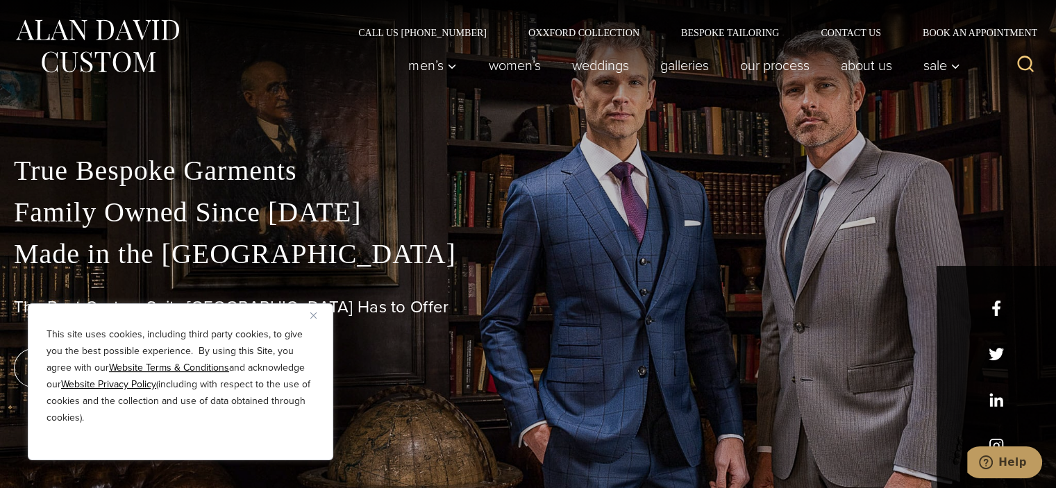
click at [311, 316] on img "Close" at bounding box center [313, 315] width 6 height 6
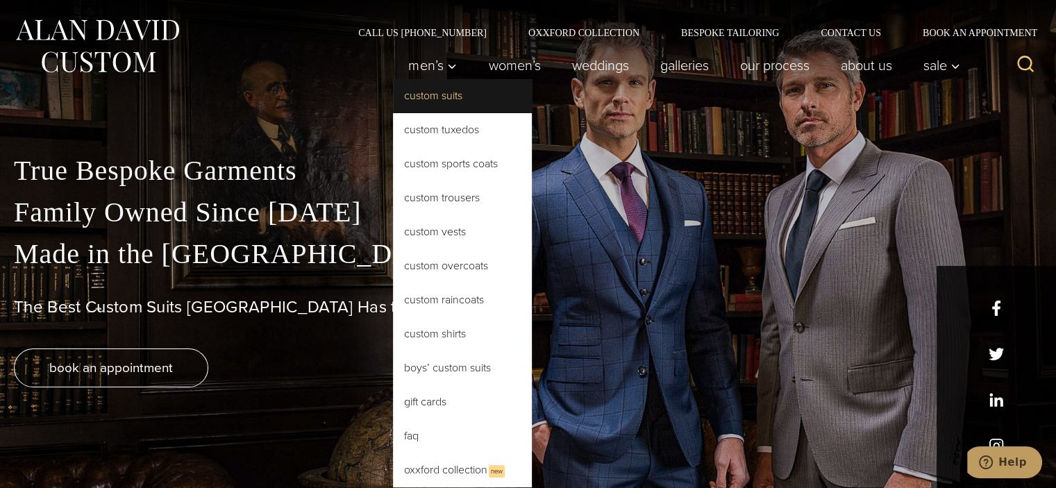
click at [412, 94] on link "Custom Suits" at bounding box center [462, 95] width 139 height 33
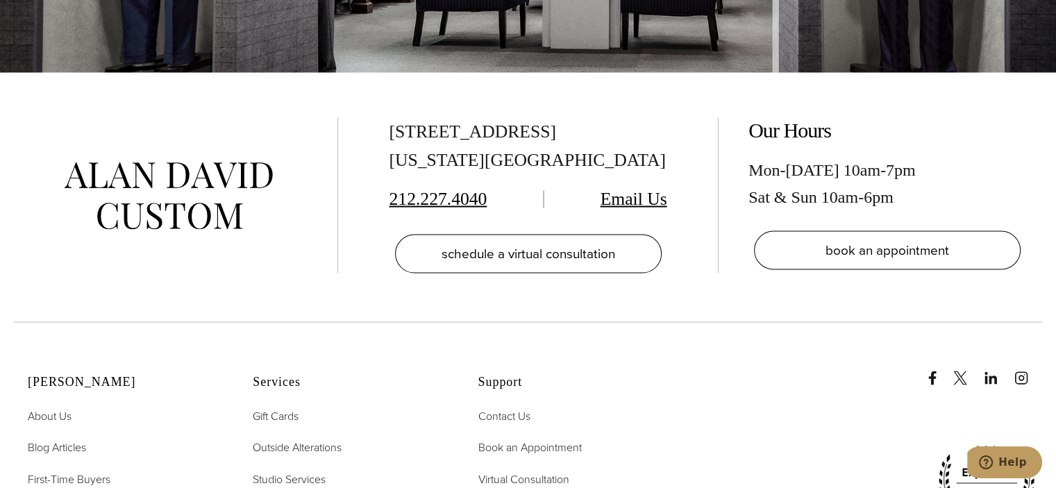
scroll to position [7984, 0]
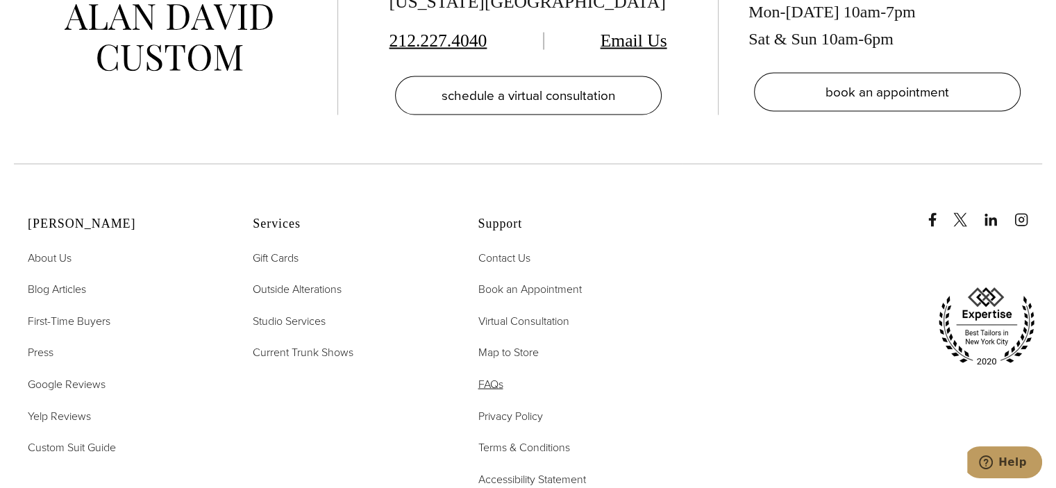
click at [487, 376] on span "FAQs" at bounding box center [490, 384] width 25 height 16
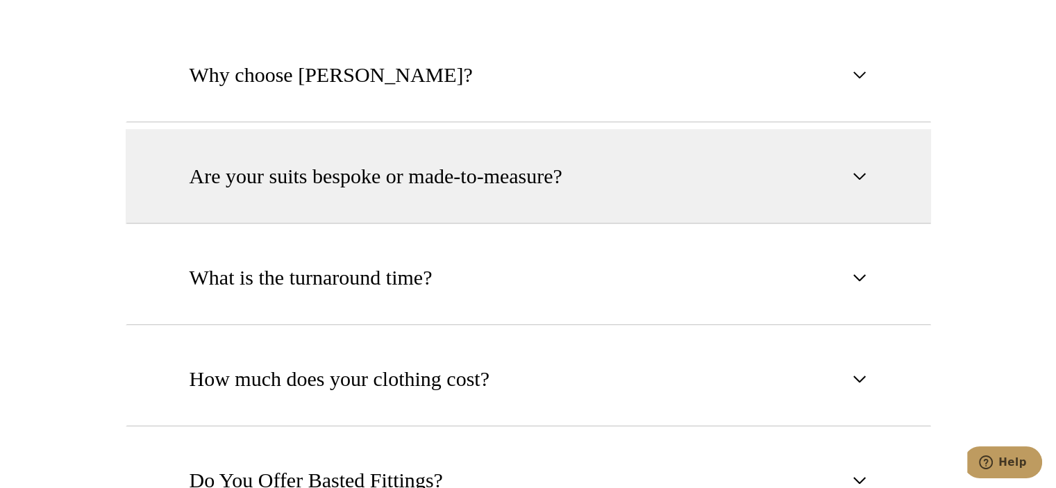
scroll to position [764, 0]
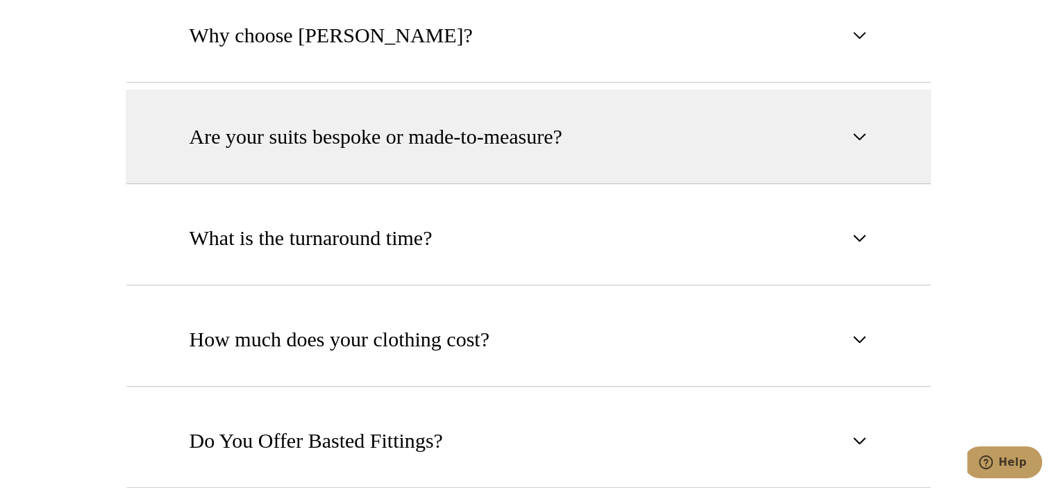
click at [342, 148] on span "Are your suits bespoke or made-to-measure?" at bounding box center [376, 137] width 373 height 31
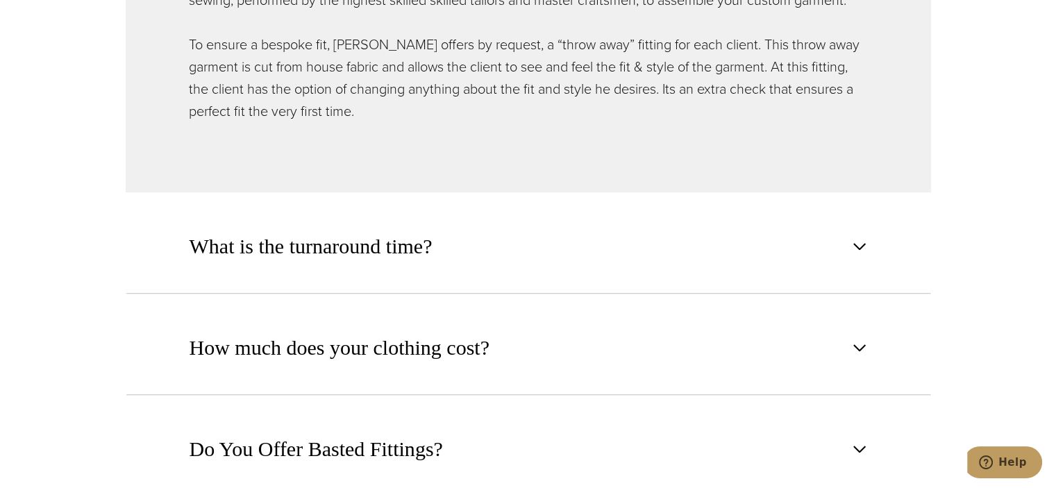
scroll to position [1111, 0]
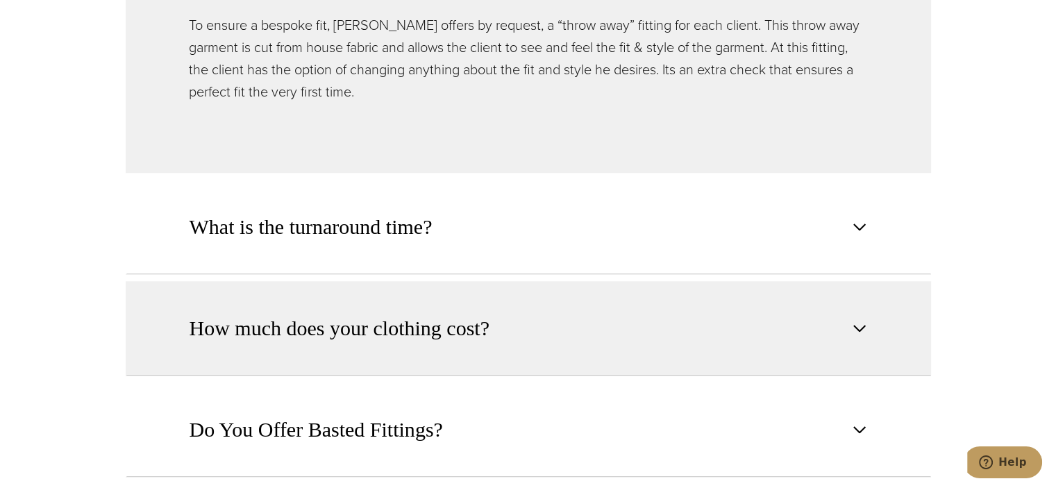
click at [254, 310] on button "How much does your clothing cost?" at bounding box center [528, 328] width 805 height 94
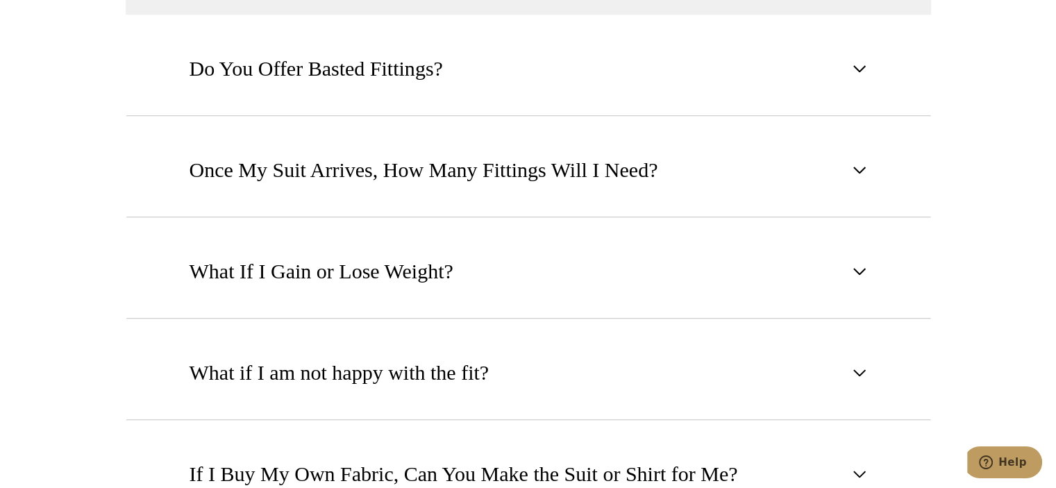
scroll to position [1388, 0]
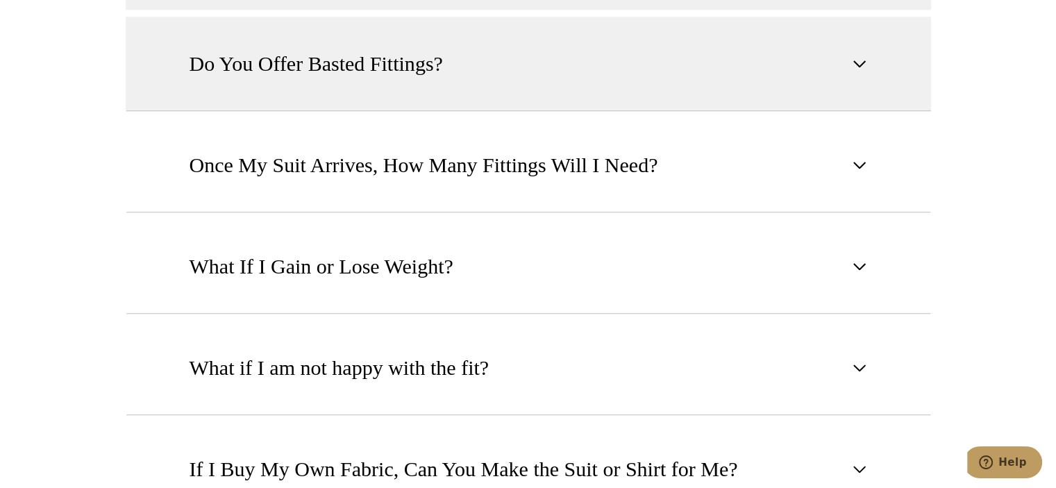
click at [241, 67] on span "Do You Offer Basted Fittings?" at bounding box center [316, 64] width 253 height 31
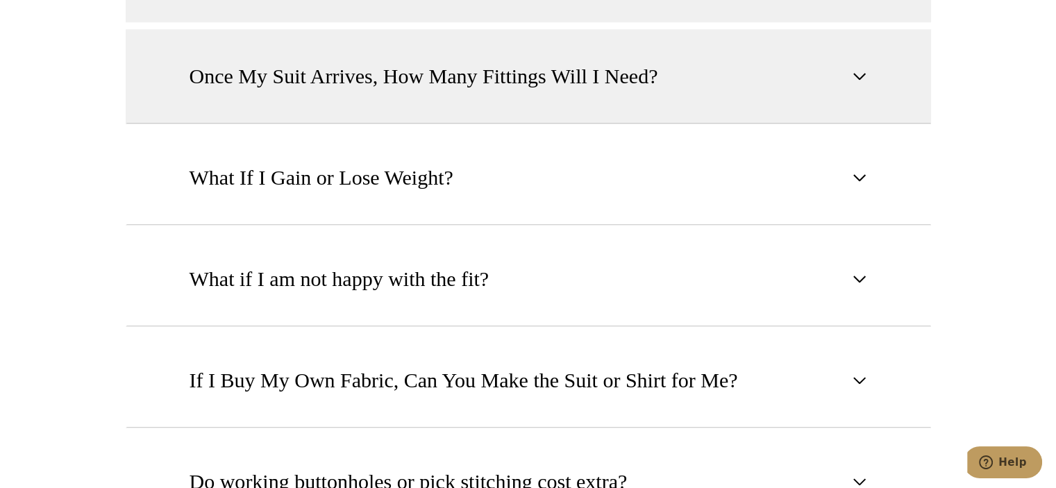
click at [238, 69] on span "Once My Suit Arrives, How Many Fittings Will I Need?" at bounding box center [424, 76] width 469 height 31
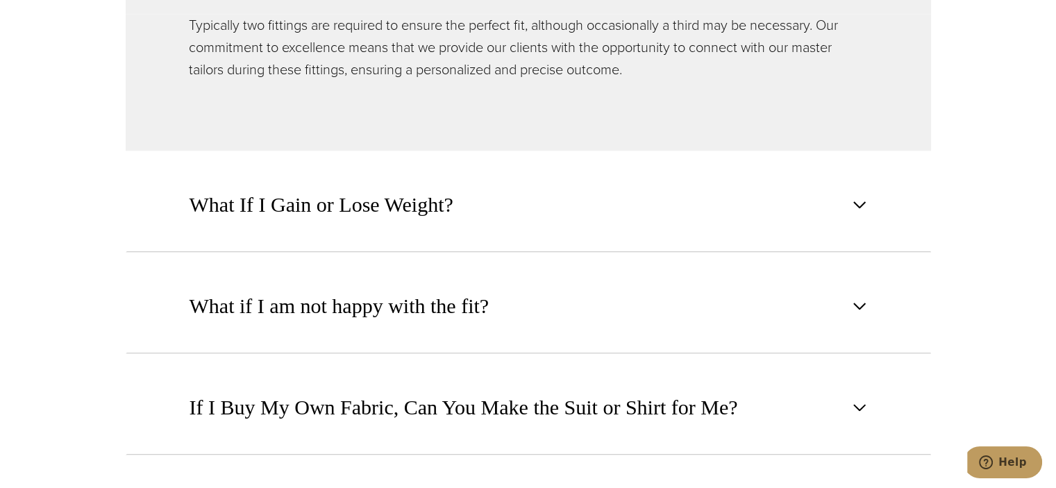
scroll to position [1249, 0]
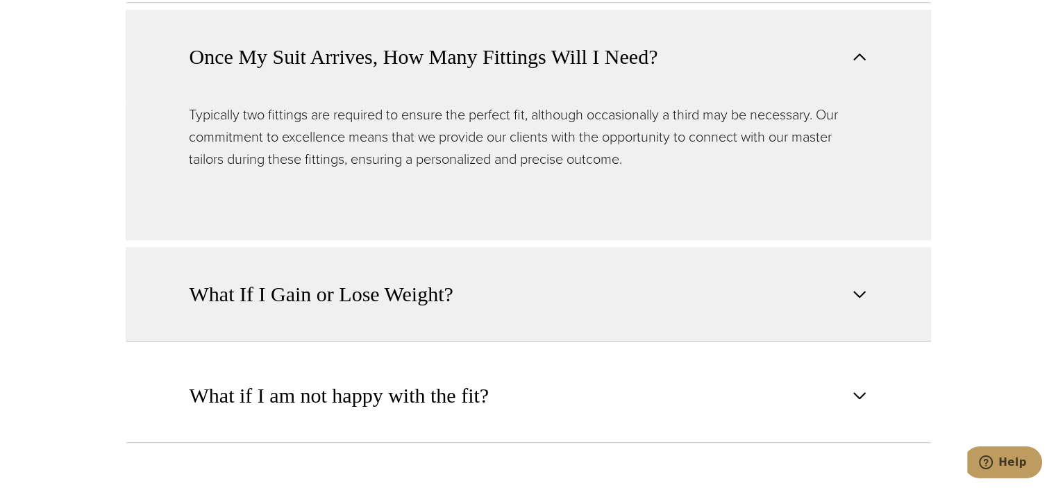
click at [269, 272] on button "What If I Gain or Lose Weight?" at bounding box center [528, 294] width 805 height 94
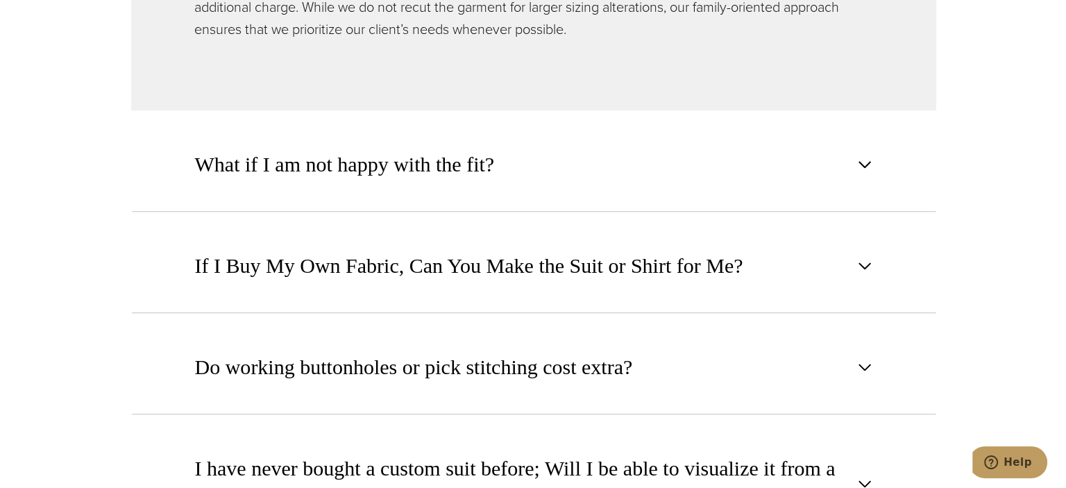
scroll to position [1527, 0]
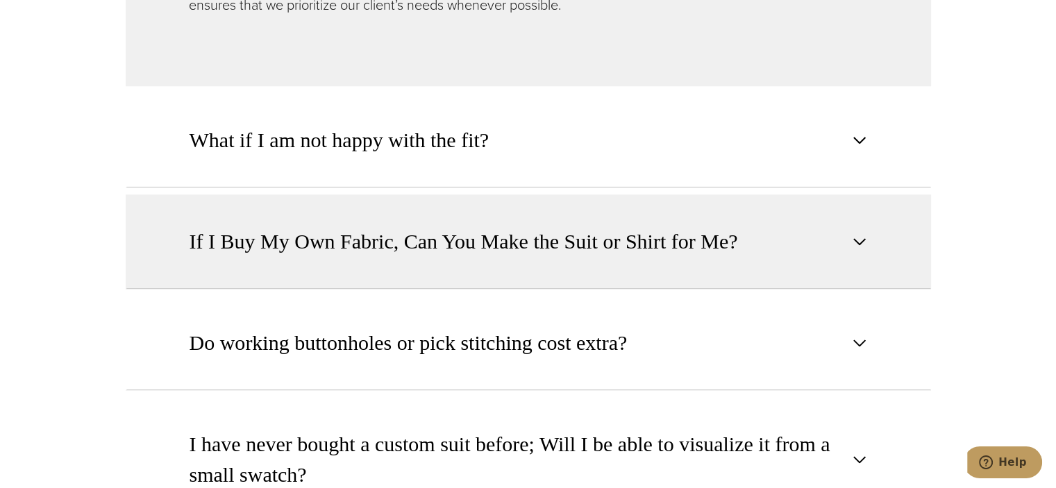
click at [181, 231] on button "If I Buy My Own Fabric, Can You Make the Suit or Shirt for Me?" at bounding box center [528, 241] width 805 height 94
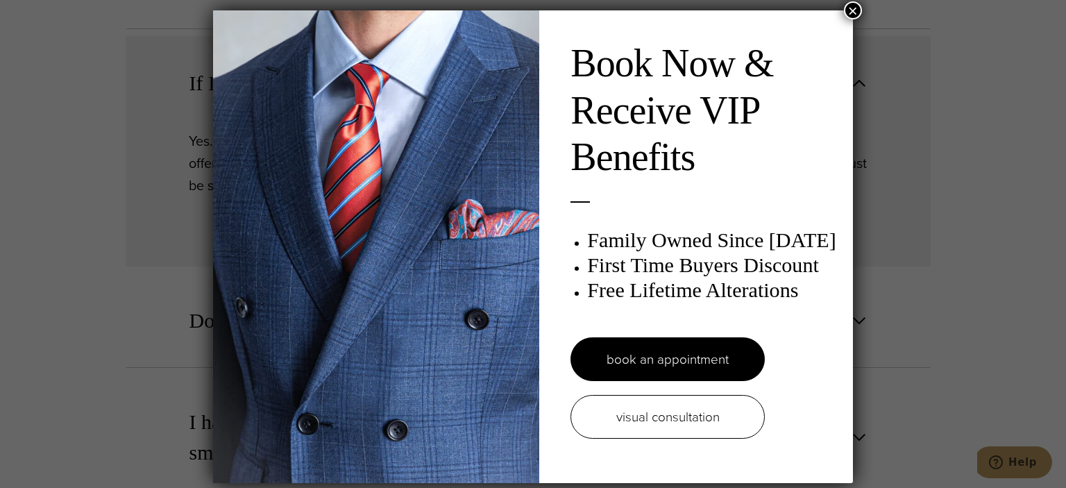
scroll to position [0, 0]
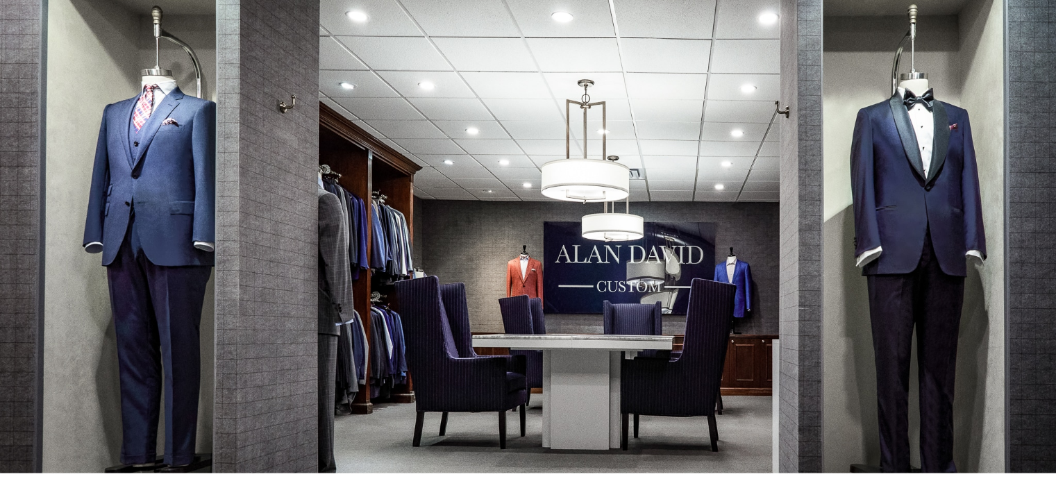
scroll to position [7984, 0]
